Goal: Task Accomplishment & Management: Use online tool/utility

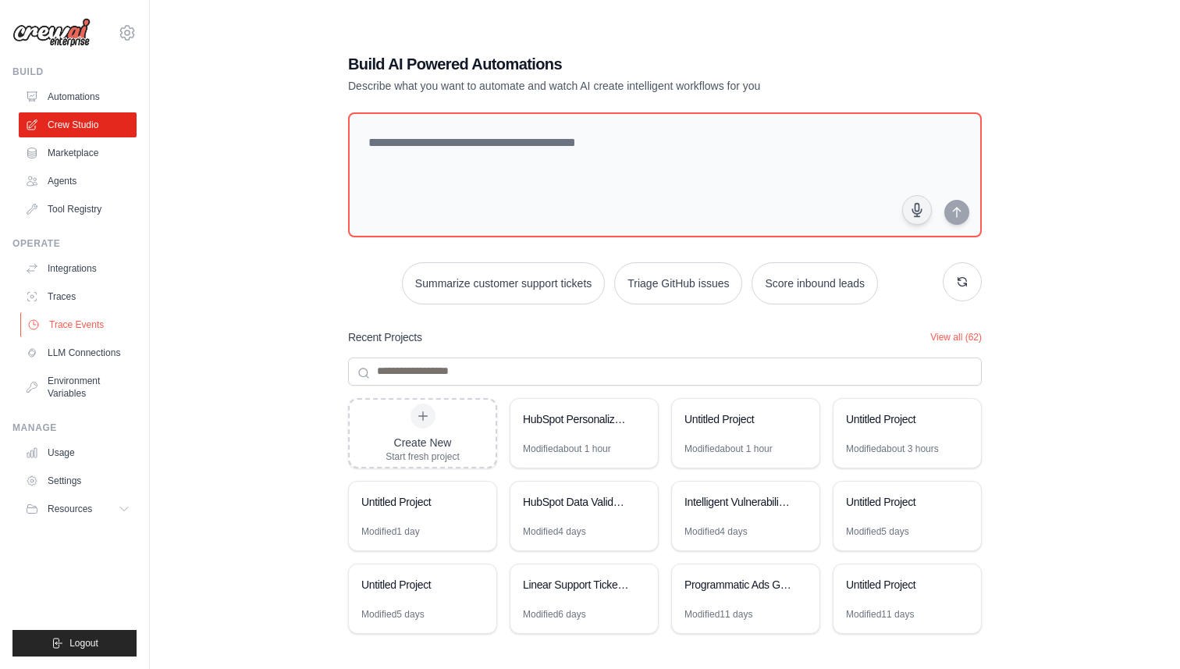
click at [79, 329] on link "Trace Events" at bounding box center [79, 324] width 118 height 25
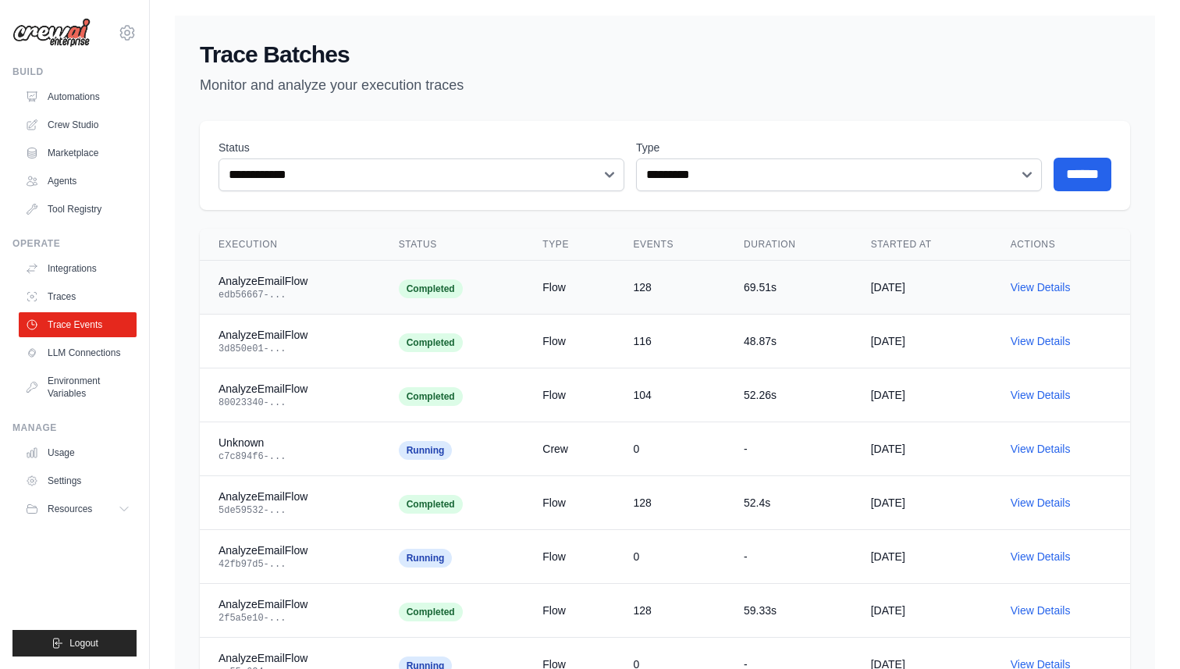
click at [279, 290] on div "edb56667-..." at bounding box center [289, 295] width 143 height 12
click at [1036, 286] on link "View Details" at bounding box center [1041, 287] width 60 height 12
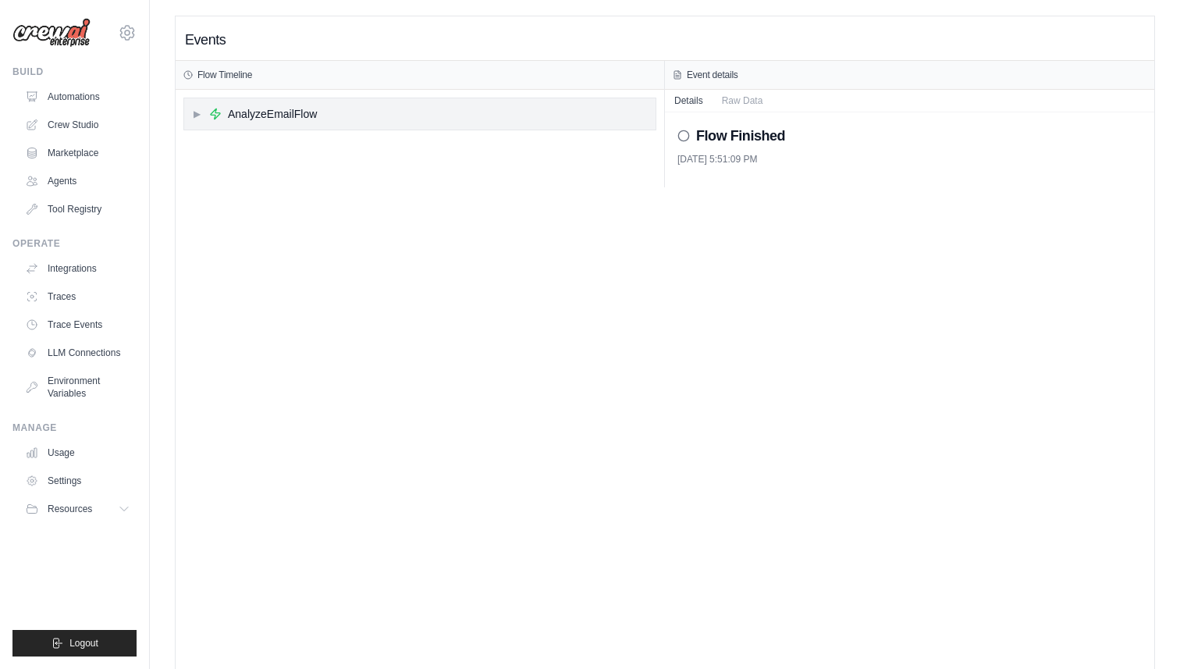
click at [194, 112] on span "▶" at bounding box center [196, 114] width 9 height 12
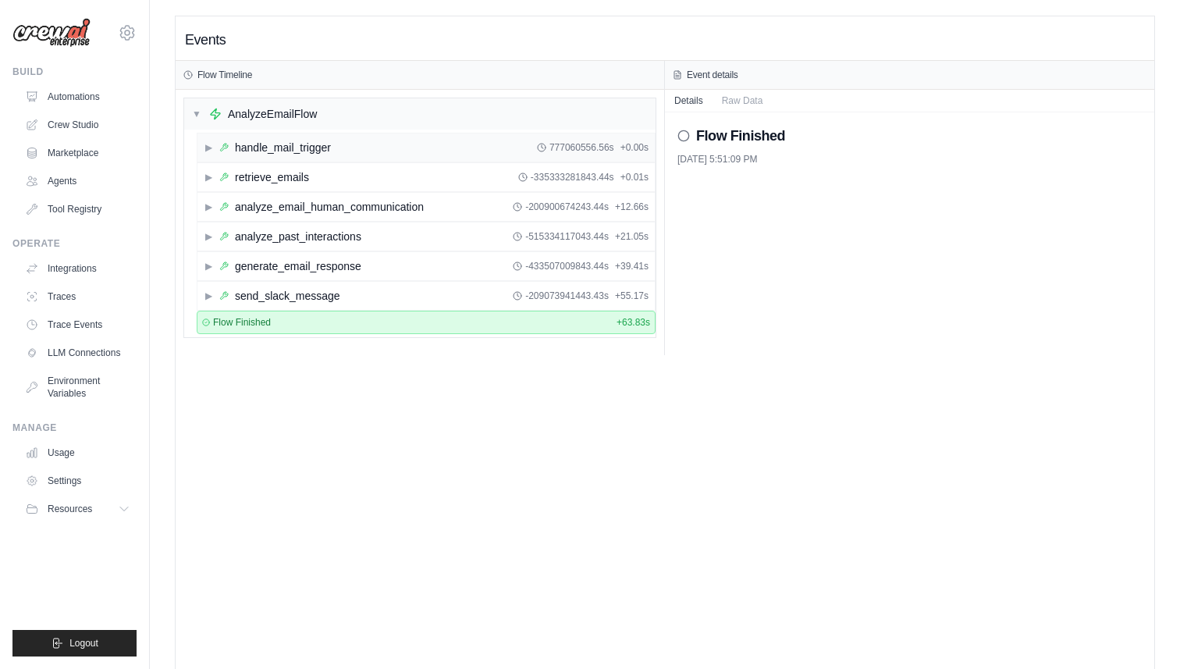
click at [207, 147] on span "▶" at bounding box center [208, 147] width 9 height 12
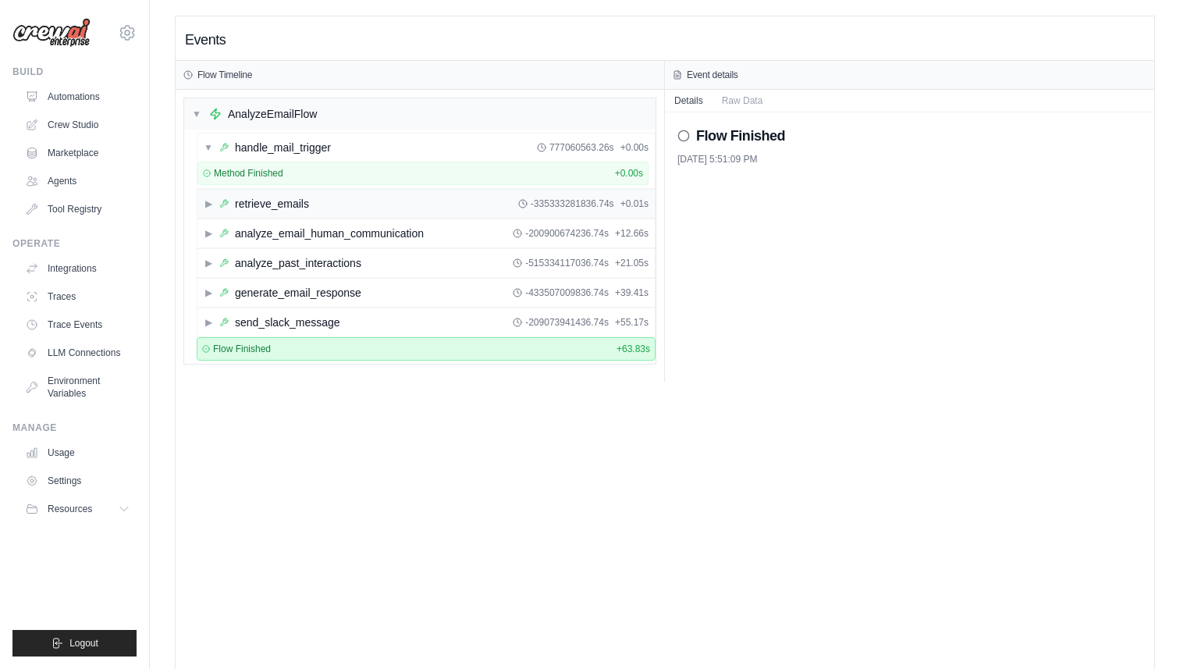
click at [210, 203] on span "▶" at bounding box center [208, 203] width 9 height 12
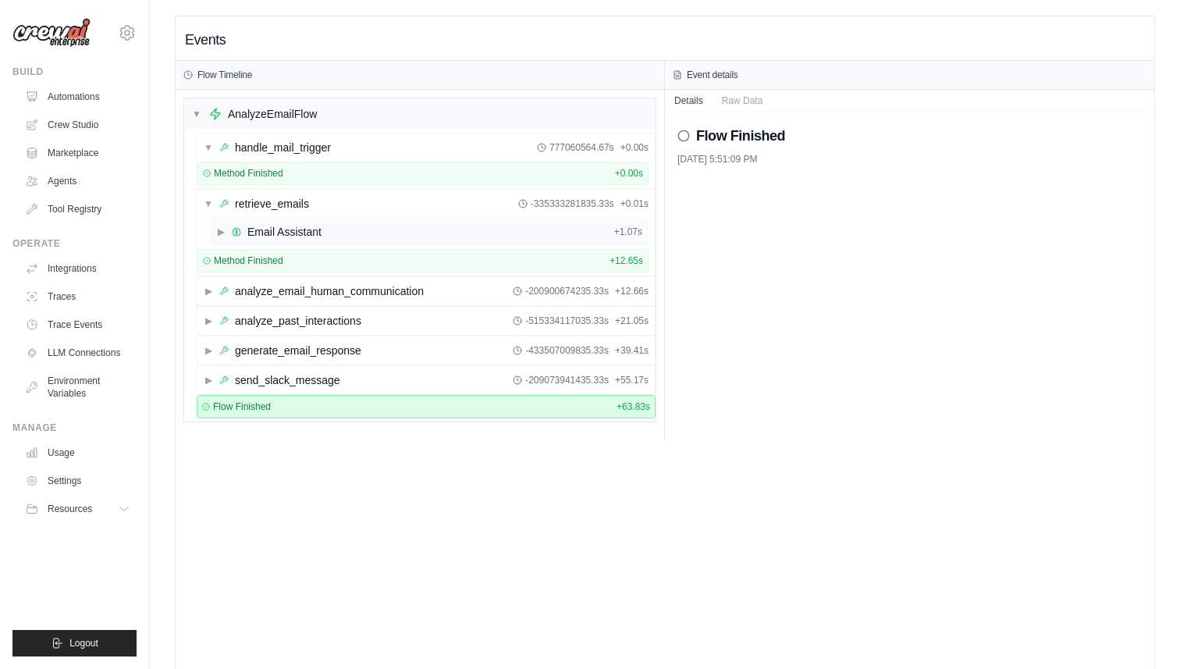
click at [223, 230] on span "▶" at bounding box center [220, 232] width 9 height 12
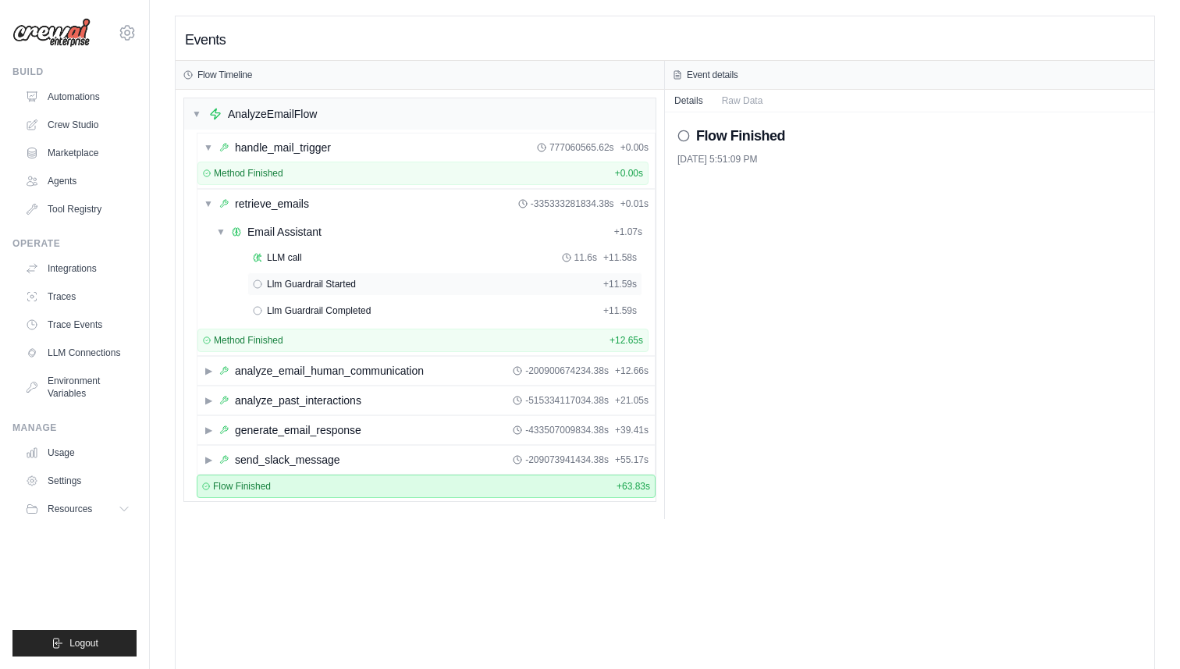
click at [313, 285] on span "Llm Guardrail Started" at bounding box center [311, 284] width 89 height 12
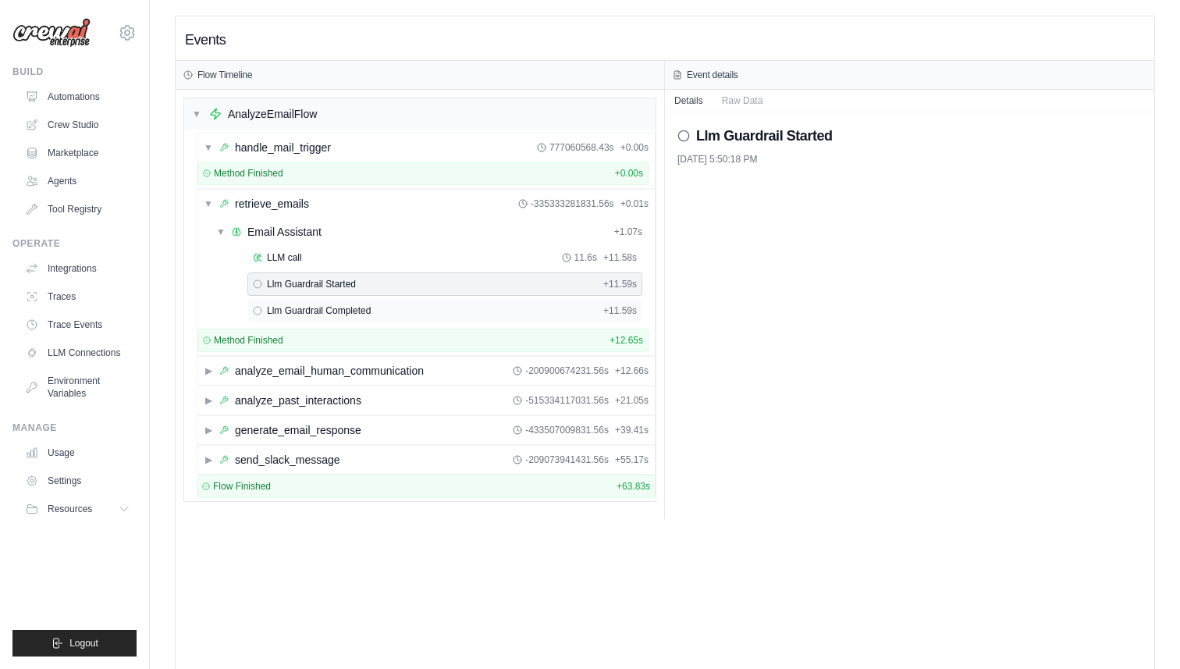
click at [331, 306] on span "Llm Guardrail Completed" at bounding box center [319, 310] width 104 height 12
click at [755, 98] on button "Raw Data" at bounding box center [742, 100] width 60 height 22
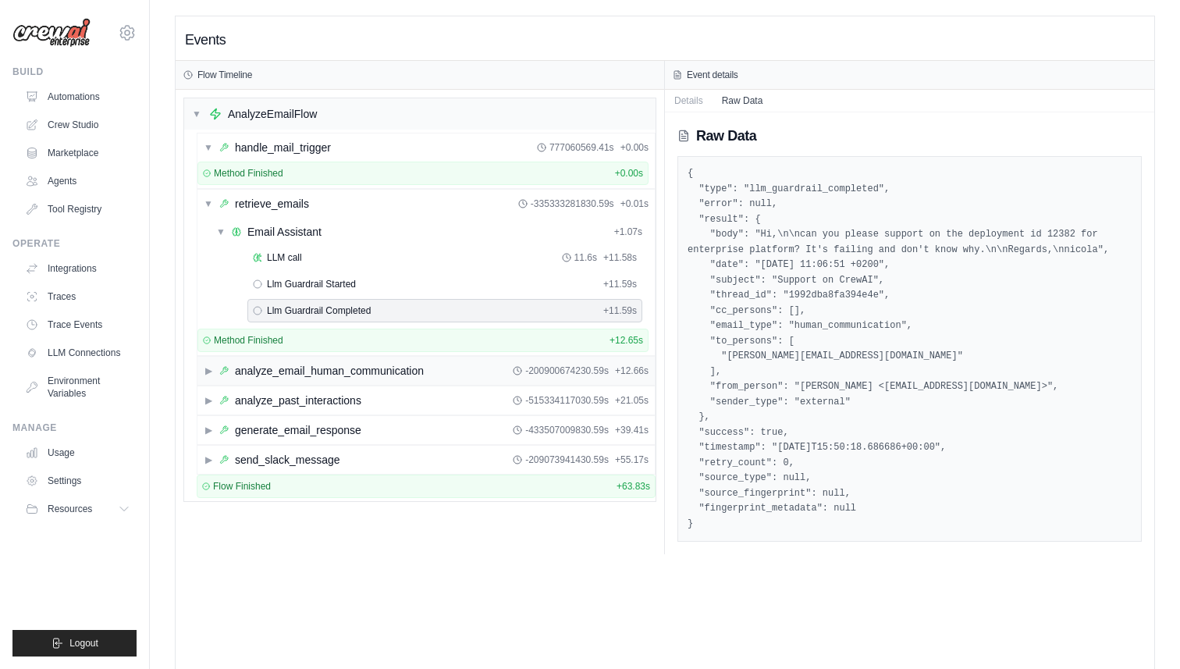
click at [253, 371] on div "analyze_email_human_communication" at bounding box center [329, 371] width 189 height 16
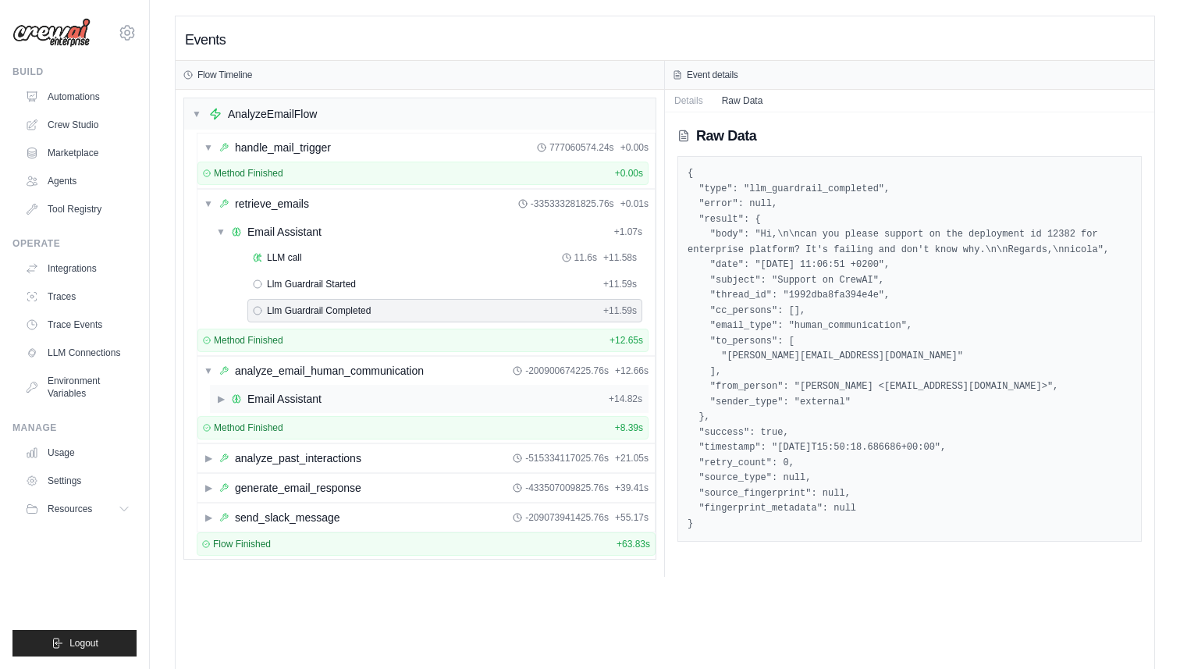
click at [283, 397] on div "Email Assistant" at bounding box center [284, 399] width 74 height 16
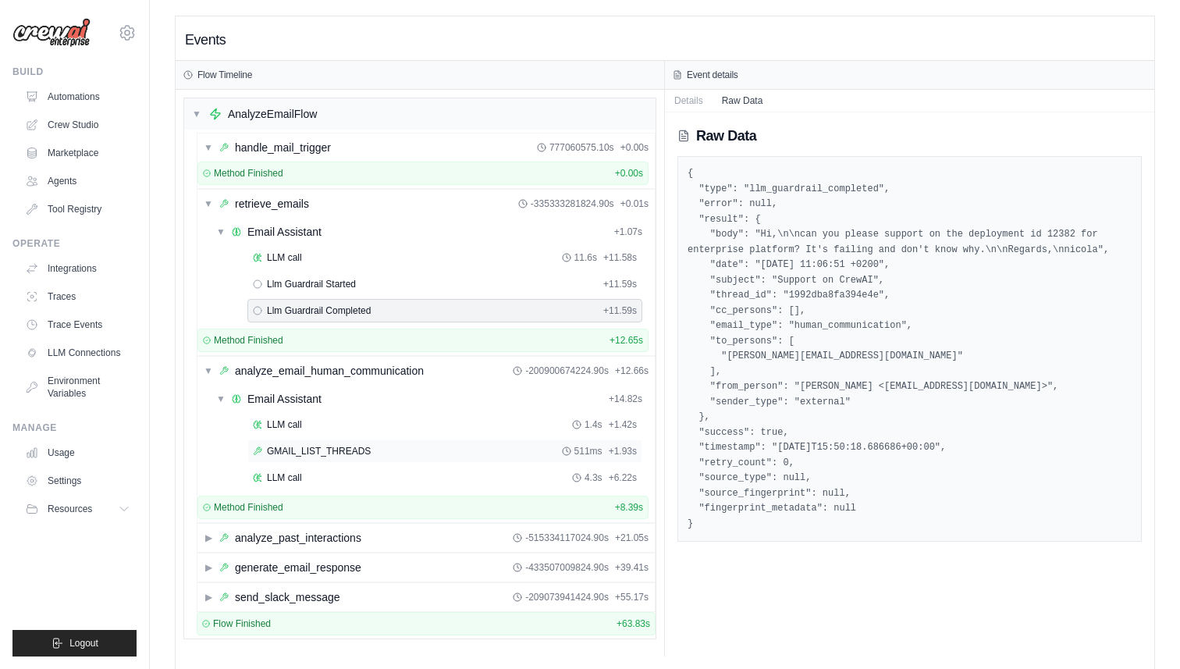
click at [304, 451] on span "GMAIL_LIST_THREADS" at bounding box center [319, 451] width 104 height 12
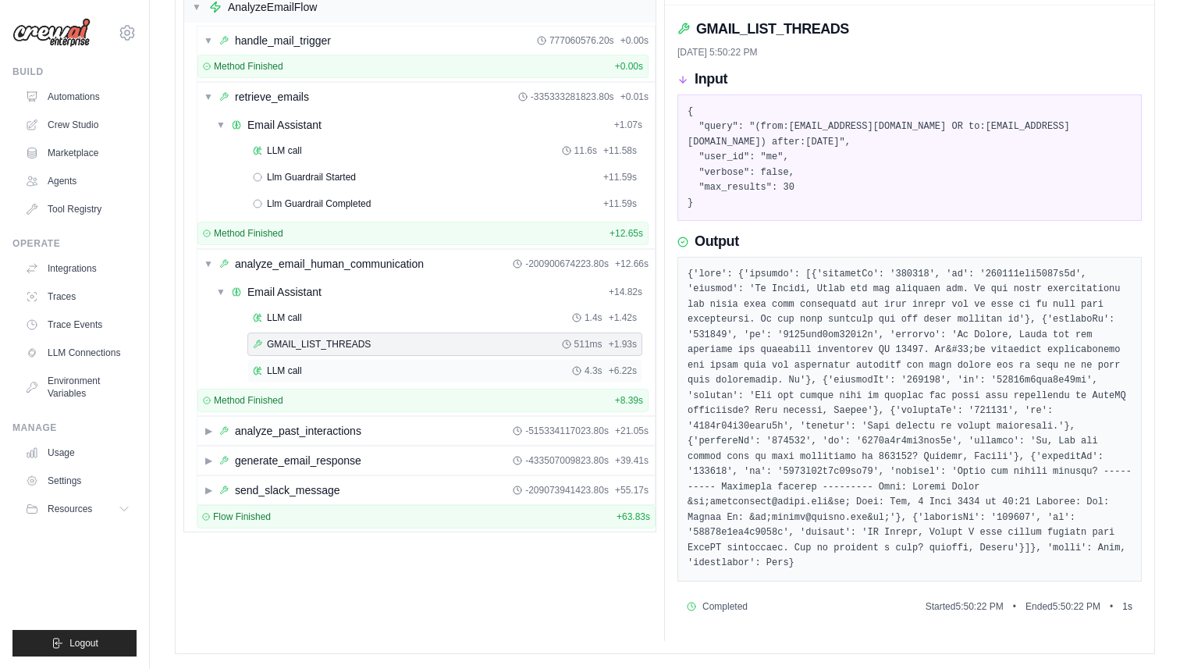
click at [314, 372] on div "LLM call 4.3s + 6.22s" at bounding box center [445, 370] width 384 height 12
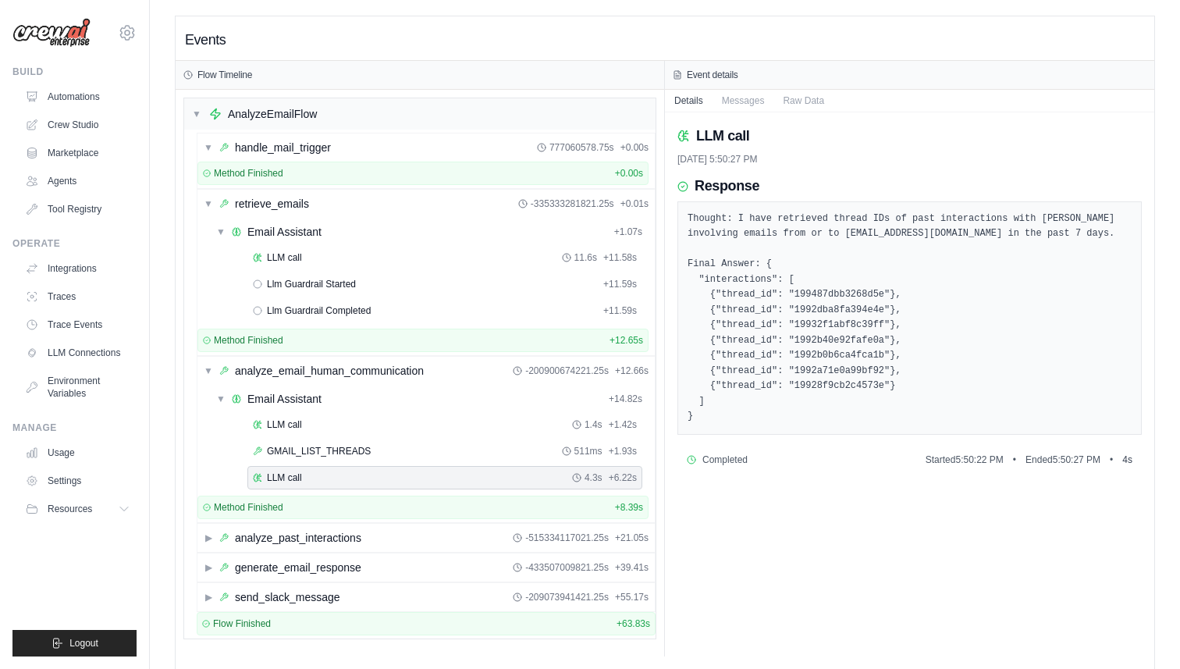
scroll to position [33, 0]
